Goal: Subscribe to service/newsletter

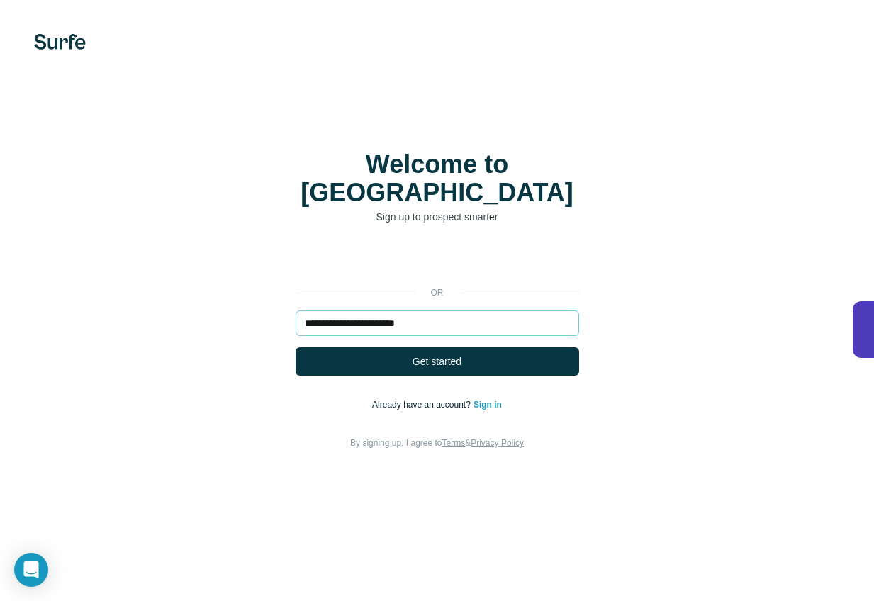
type input "**********"
click at [296, 347] on button "Get started" at bounding box center [438, 361] width 284 height 28
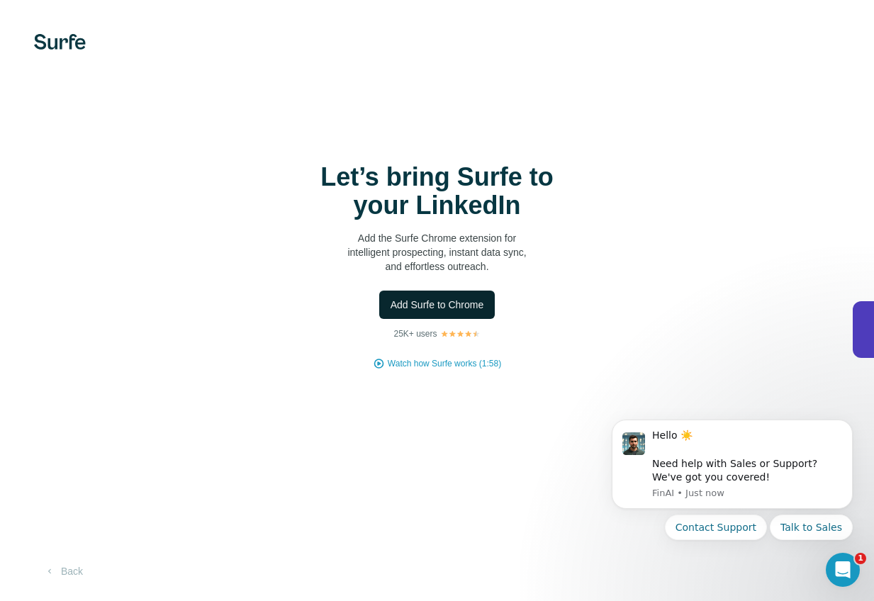
click at [445, 305] on span "Add Surfe to Chrome" at bounding box center [438, 305] width 94 height 14
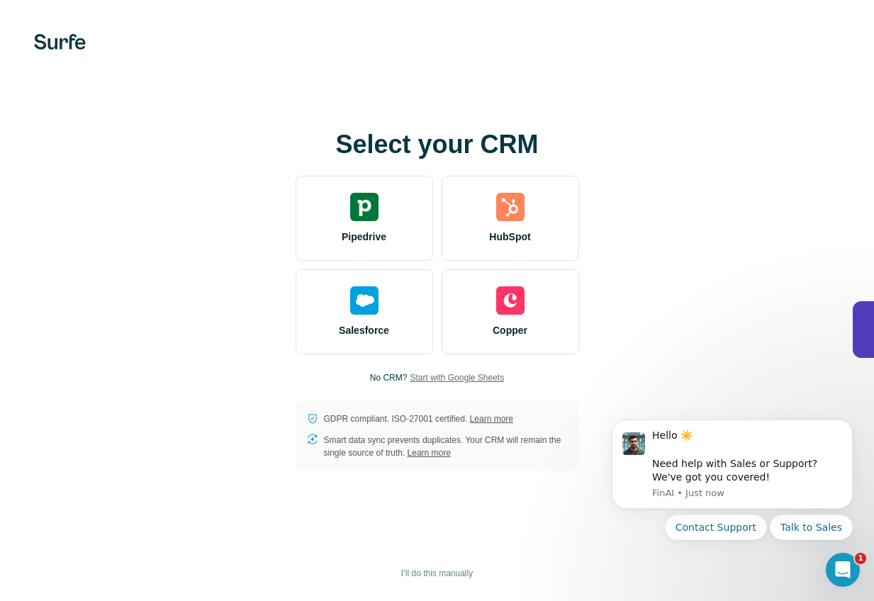
click at [449, 374] on span "Start with Google Sheets" at bounding box center [457, 377] width 94 height 13
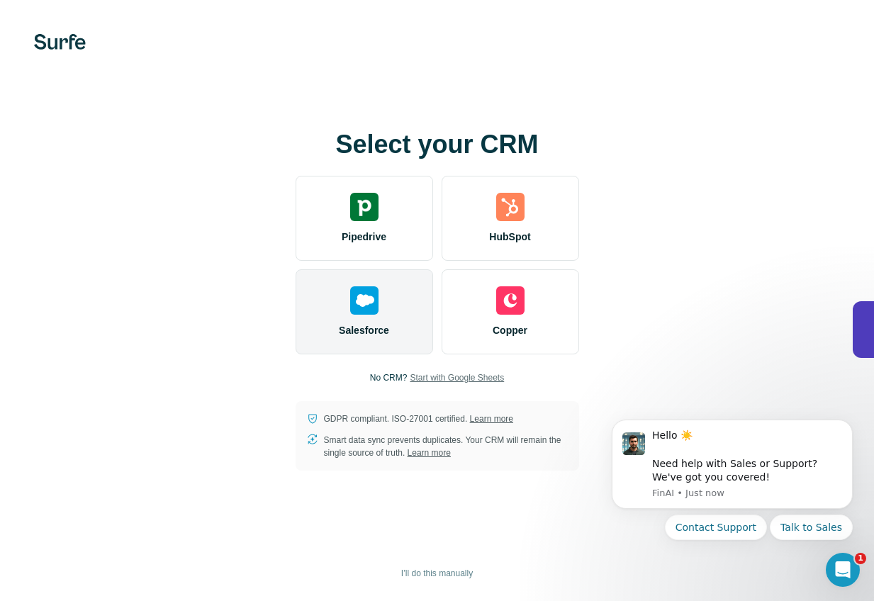
click at [360, 301] on img at bounding box center [364, 300] width 28 height 28
click at [401, 319] on div "Salesforce" at bounding box center [365, 311] width 138 height 85
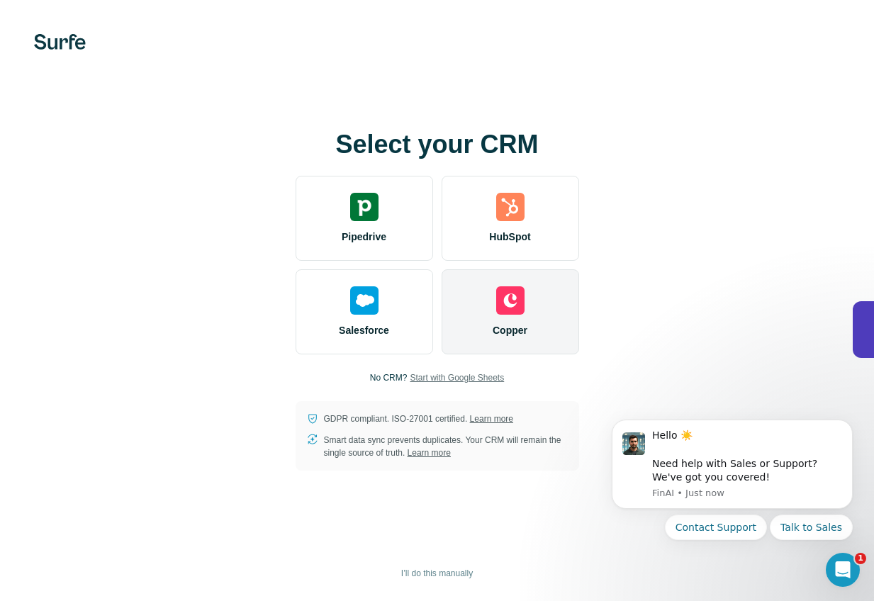
click at [510, 322] on div "Copper" at bounding box center [511, 311] width 138 height 85
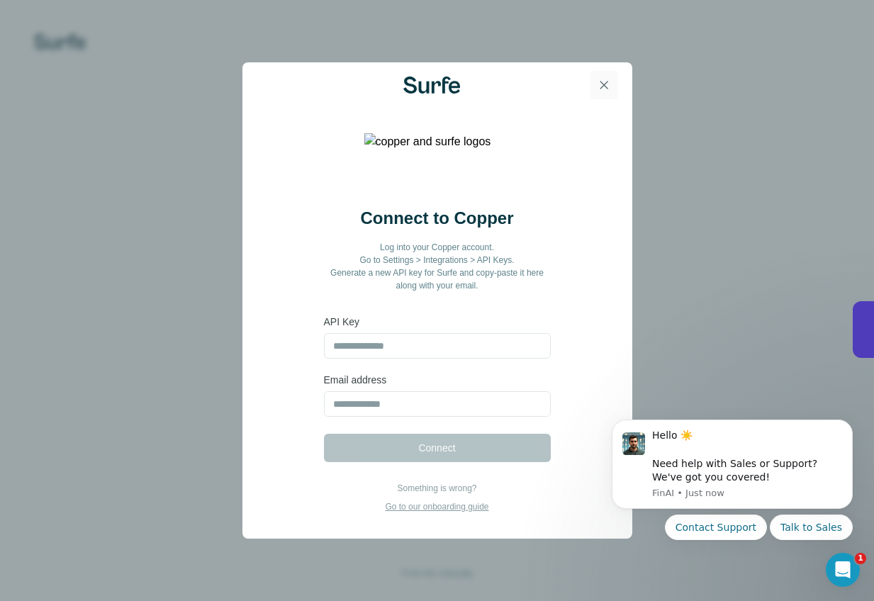
click at [608, 88] on icon "button" at bounding box center [604, 85] width 14 height 14
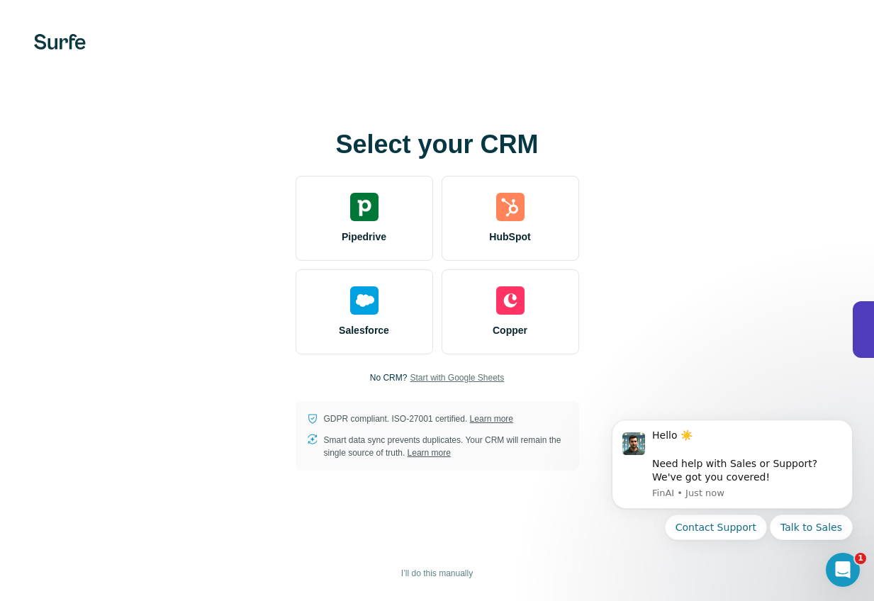
click at [469, 376] on span "Start with Google Sheets" at bounding box center [457, 377] width 94 height 13
